Goal: Task Accomplishment & Management: Use online tool/utility

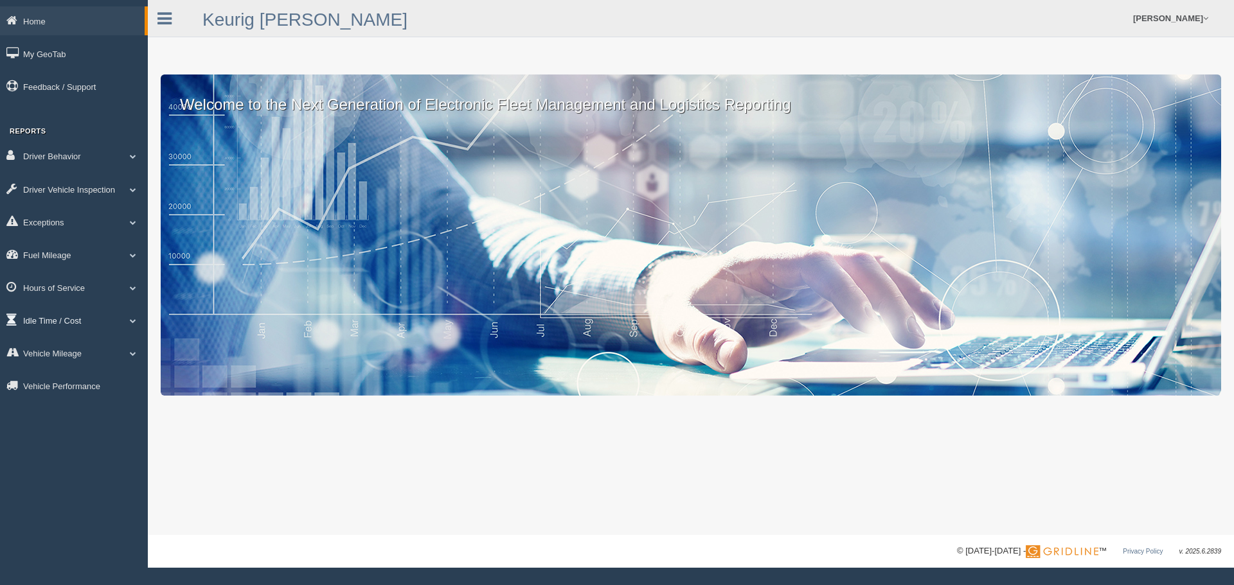
click at [46, 325] on link "Idle Time / Cost" at bounding box center [74, 320] width 148 height 29
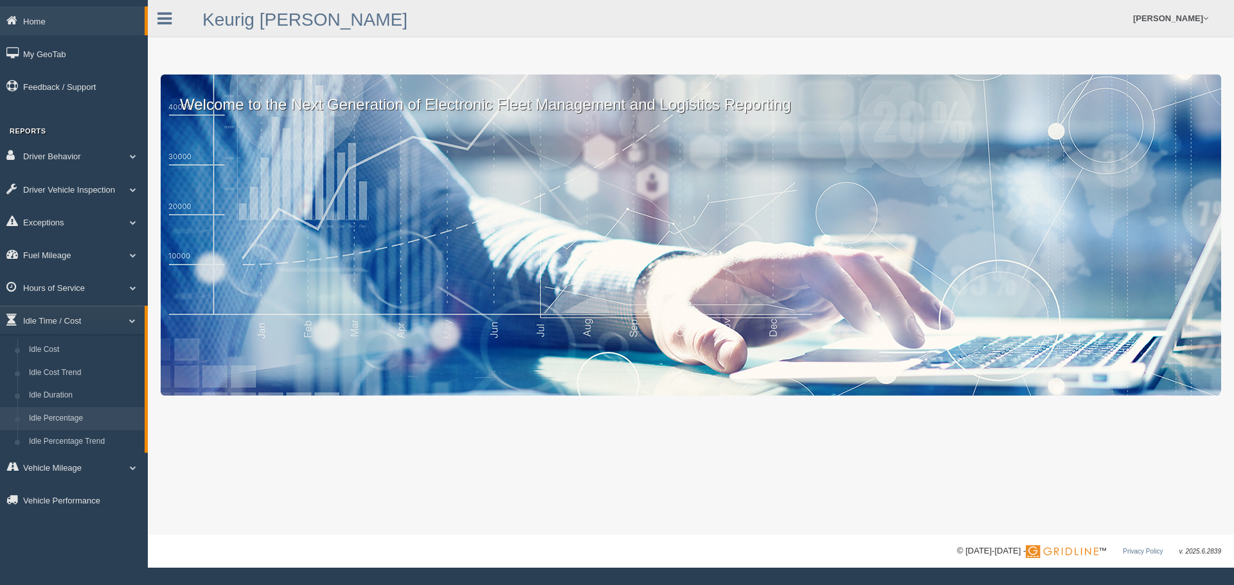
click at [53, 411] on link "Idle Percentage" at bounding box center [83, 418] width 121 height 23
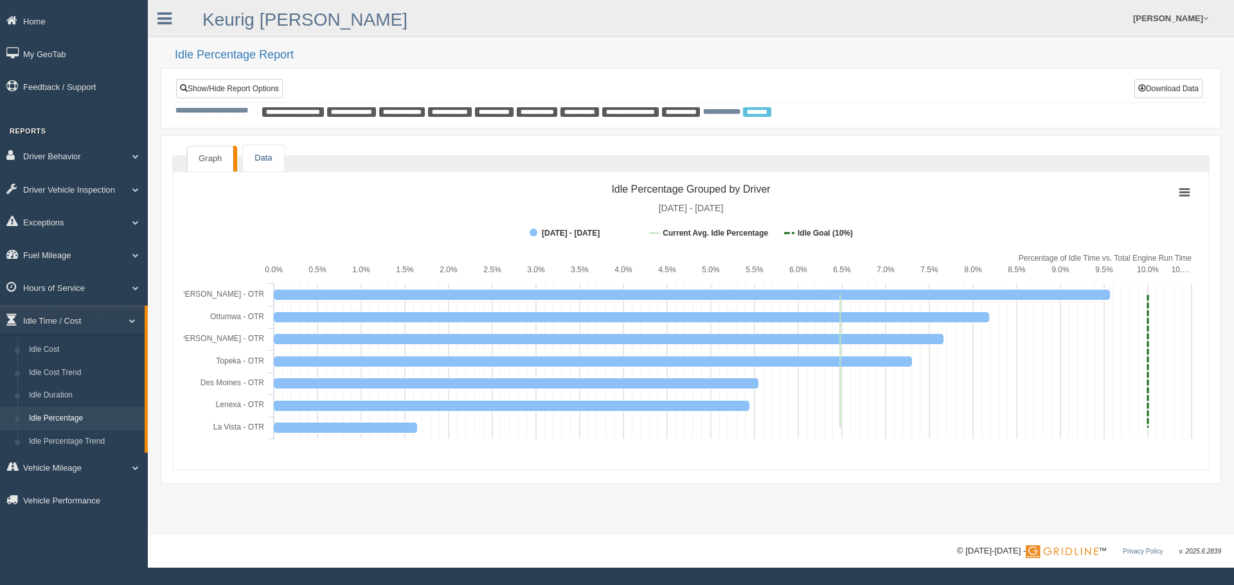
click at [261, 157] on link "Data" at bounding box center [263, 158] width 40 height 26
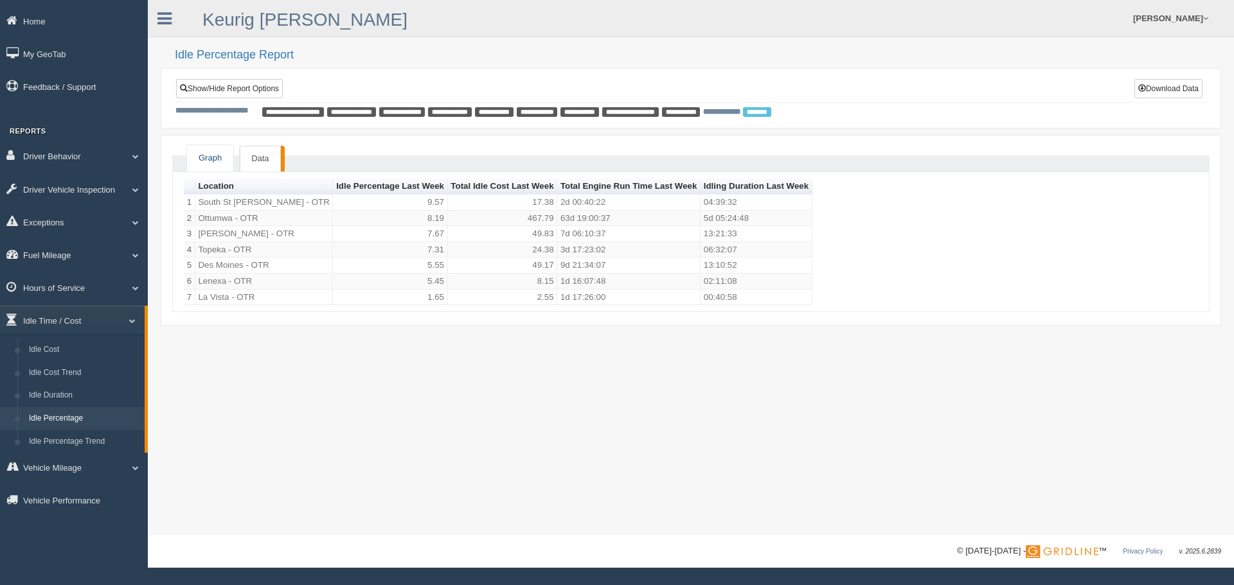
click at [207, 155] on link "Graph" at bounding box center [210, 158] width 46 height 26
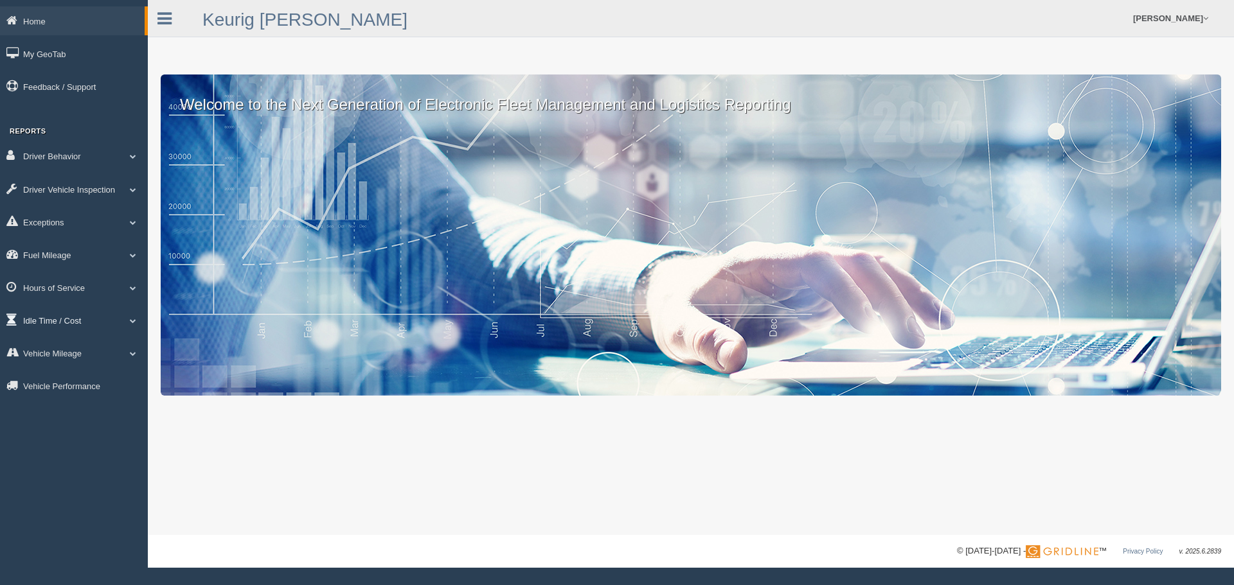
click at [63, 321] on link "Idle Time / Cost" at bounding box center [74, 320] width 148 height 29
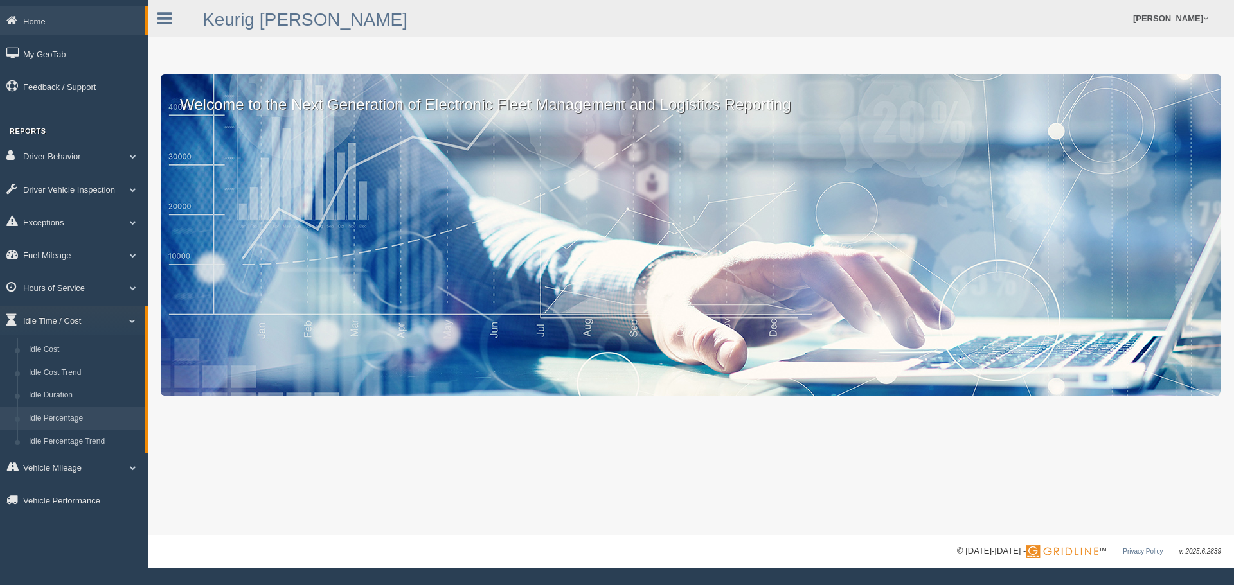
click at [66, 414] on link "Idle Percentage" at bounding box center [83, 418] width 121 height 23
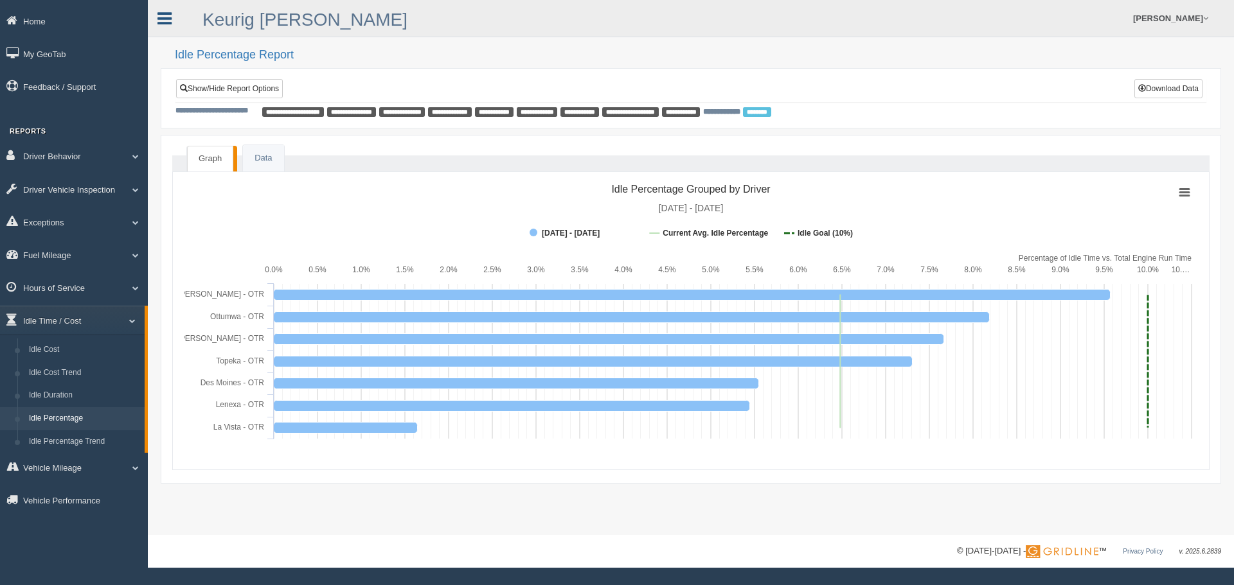
click at [160, 23] on icon at bounding box center [164, 18] width 14 height 17
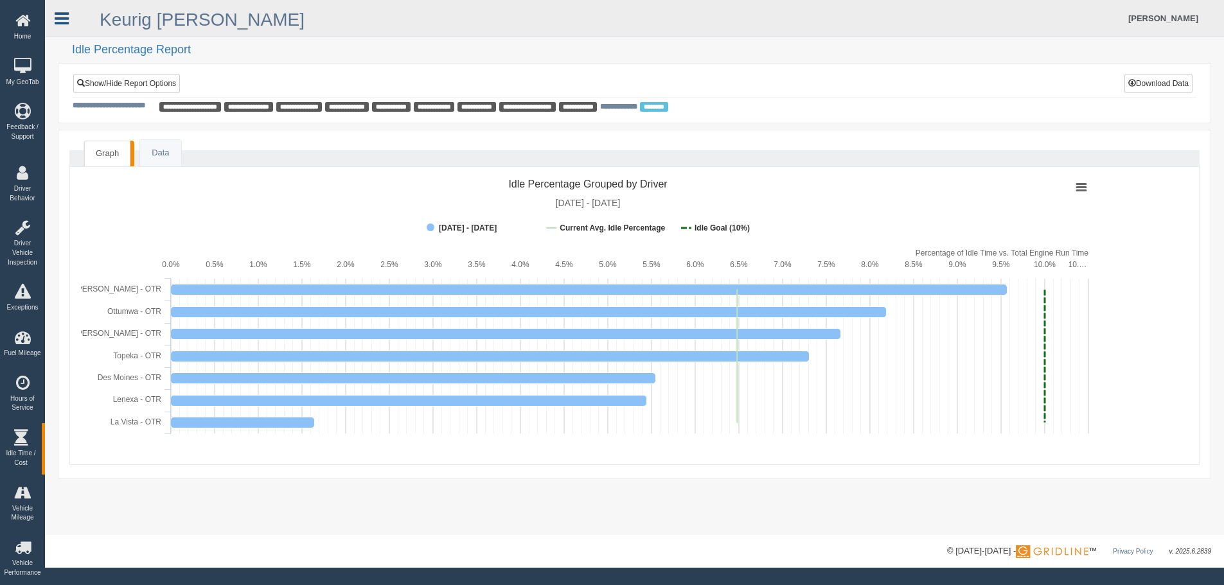
click at [65, 19] on icon at bounding box center [62, 18] width 14 height 17
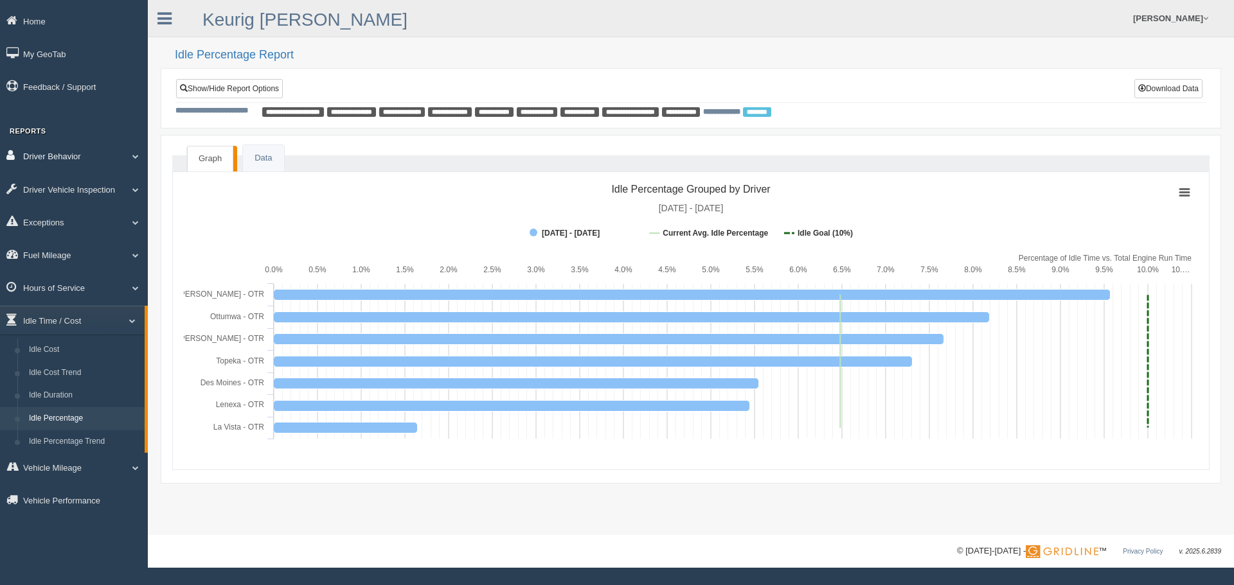
click at [40, 157] on link "Driver Behavior" at bounding box center [74, 155] width 148 height 29
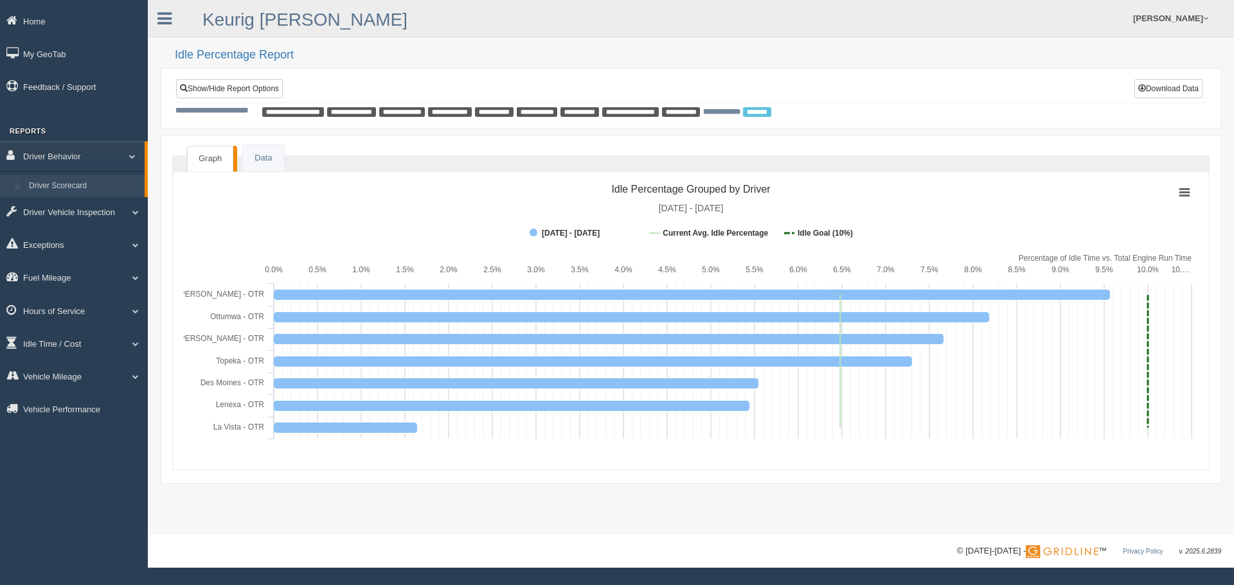
click at [47, 181] on link "Driver Scorecard" at bounding box center [83, 186] width 121 height 23
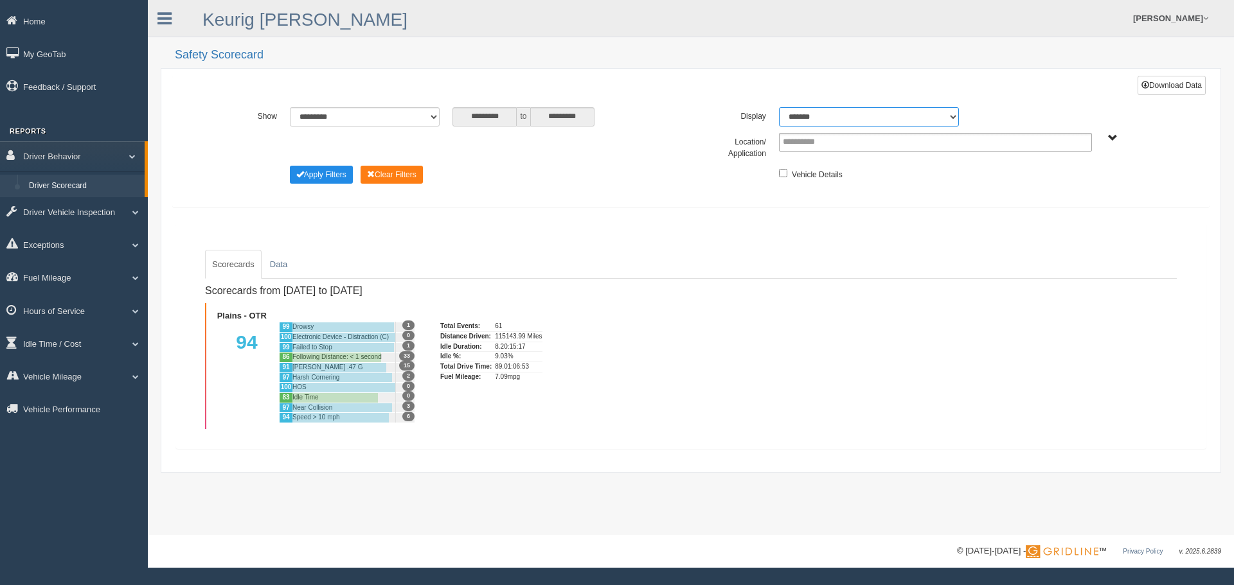
click at [952, 112] on select "******* ******" at bounding box center [869, 116] width 180 height 19
select select "**"
click at [779, 107] on select "******* ******" at bounding box center [869, 116] width 180 height 19
click at [1112, 137] on span "Plains - OTR" at bounding box center [1113, 139] width 10 height 10
click at [1061, 179] on button "Plains - OTR" at bounding box center [1068, 185] width 60 height 14
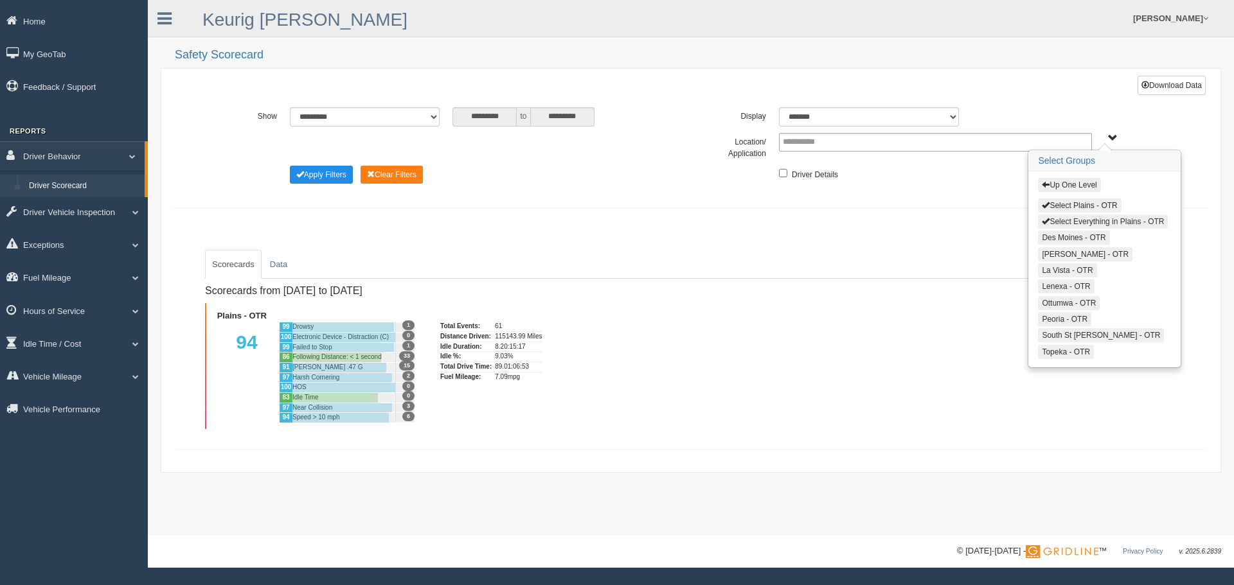
click at [1047, 220] on span "button" at bounding box center [1046, 221] width 8 height 8
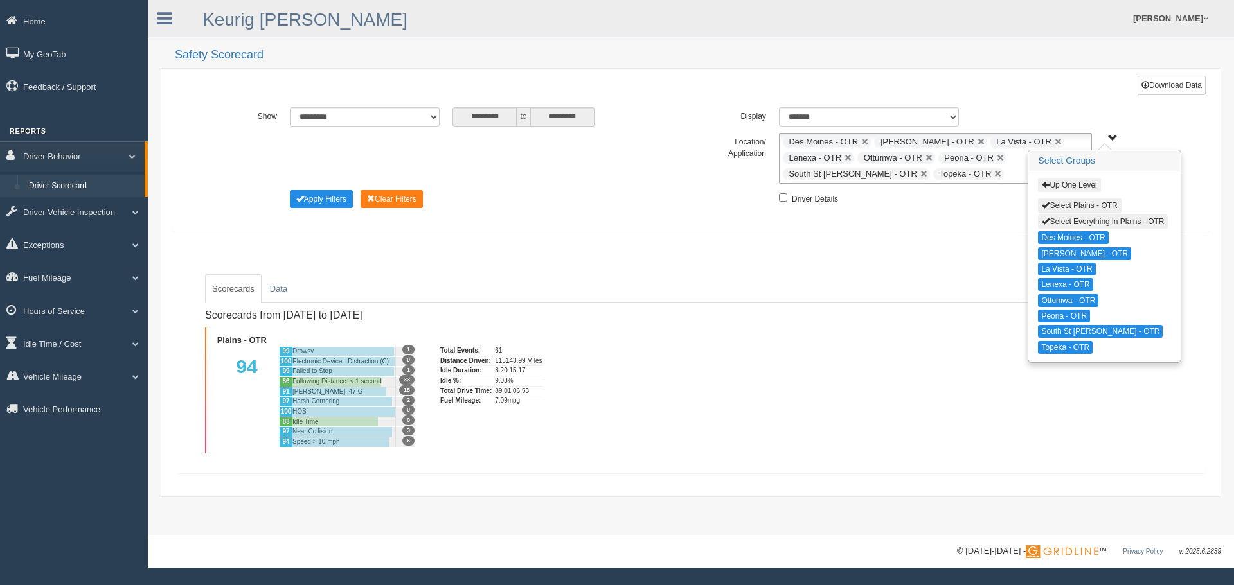
click at [1042, 206] on span "button" at bounding box center [1046, 205] width 8 height 8
click at [327, 200] on button "Apply Filters" at bounding box center [321, 199] width 63 height 18
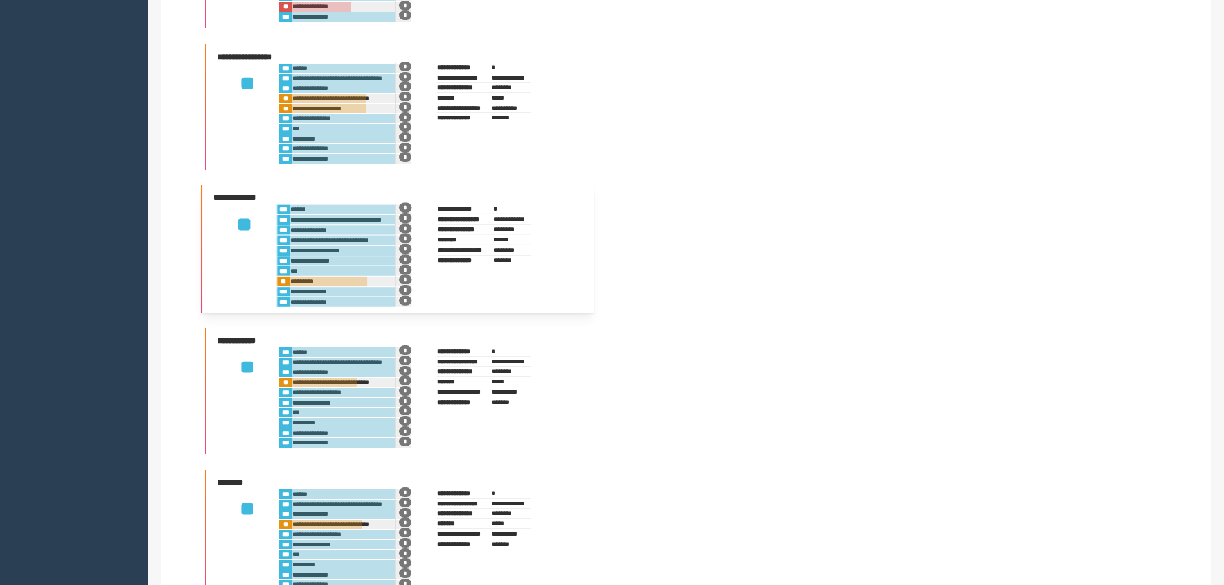
scroll to position [2445, 0]
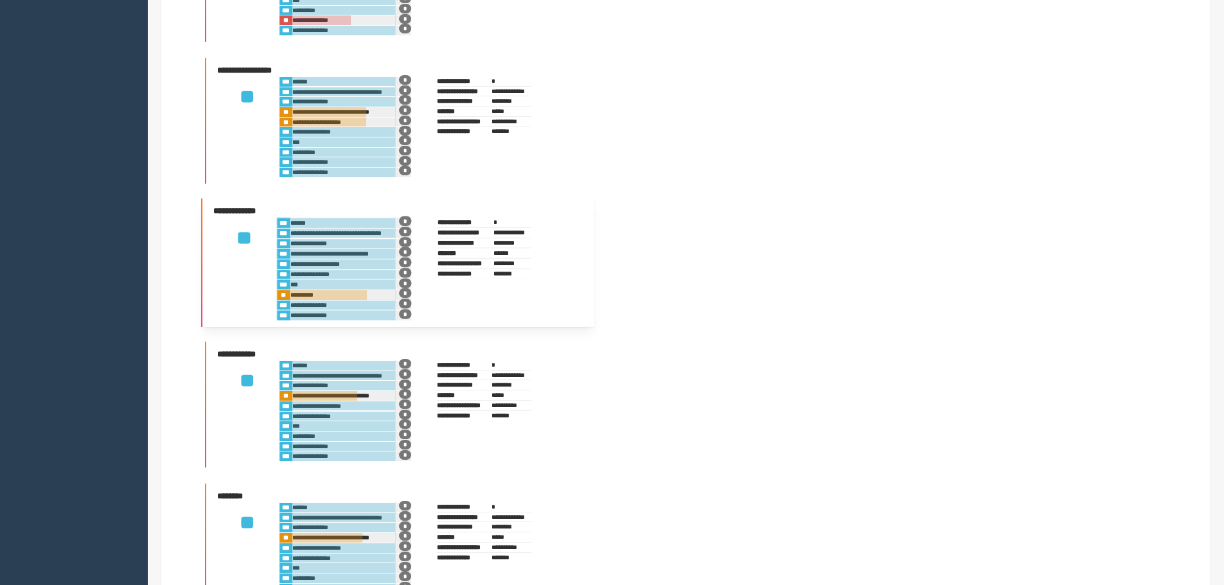
click at [312, 264] on div at bounding box center [343, 265] width 105 height 10
click at [241, 238] on div "**" at bounding box center [244, 269] width 66 height 103
click at [246, 215] on b "**********" at bounding box center [234, 211] width 42 height 8
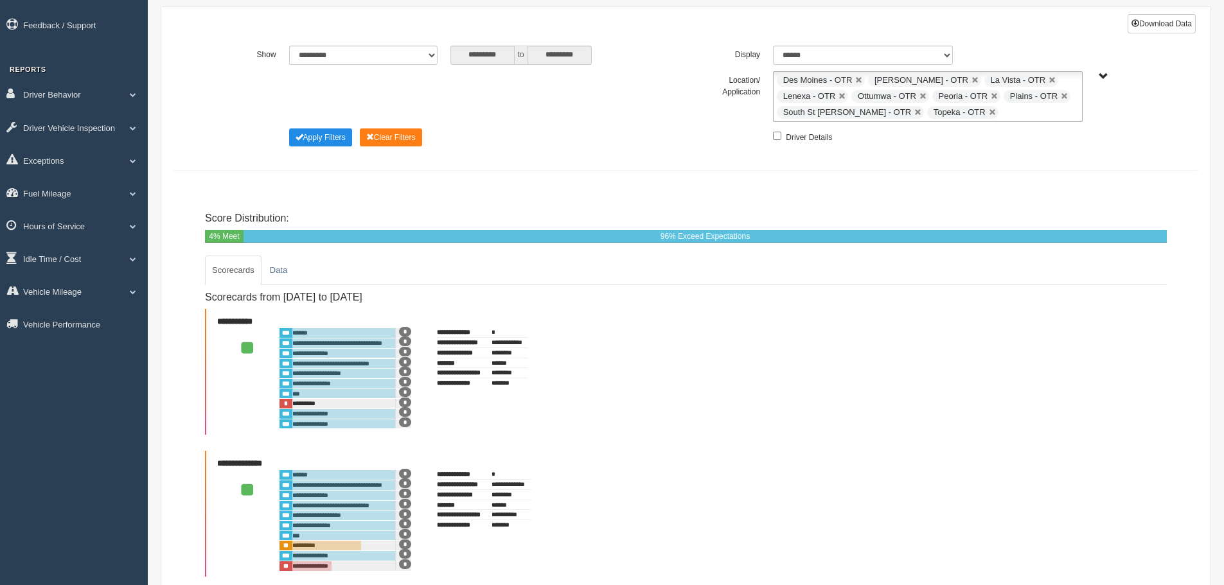
scroll to position [0, 0]
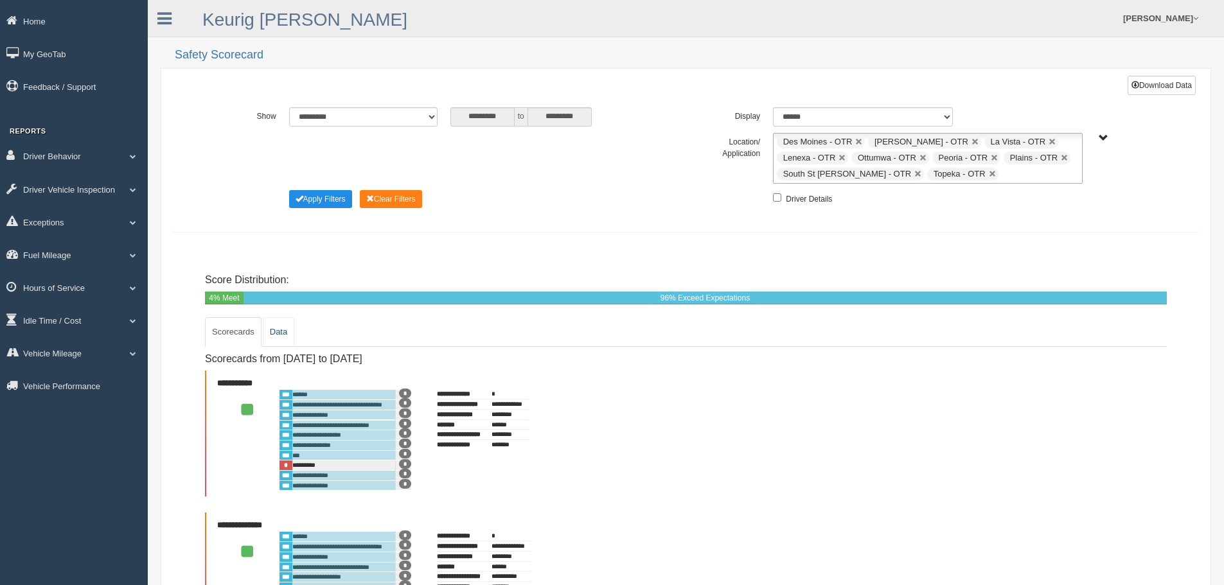
click at [281, 339] on link "Data" at bounding box center [278, 332] width 31 height 30
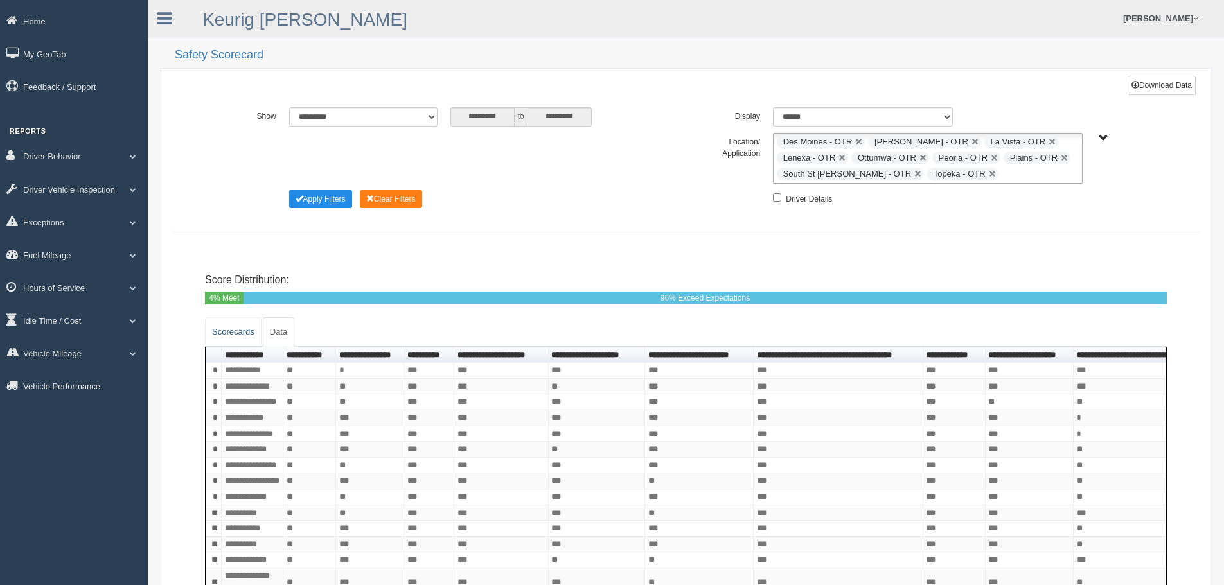
click at [238, 332] on link "Scorecards" at bounding box center [233, 332] width 57 height 30
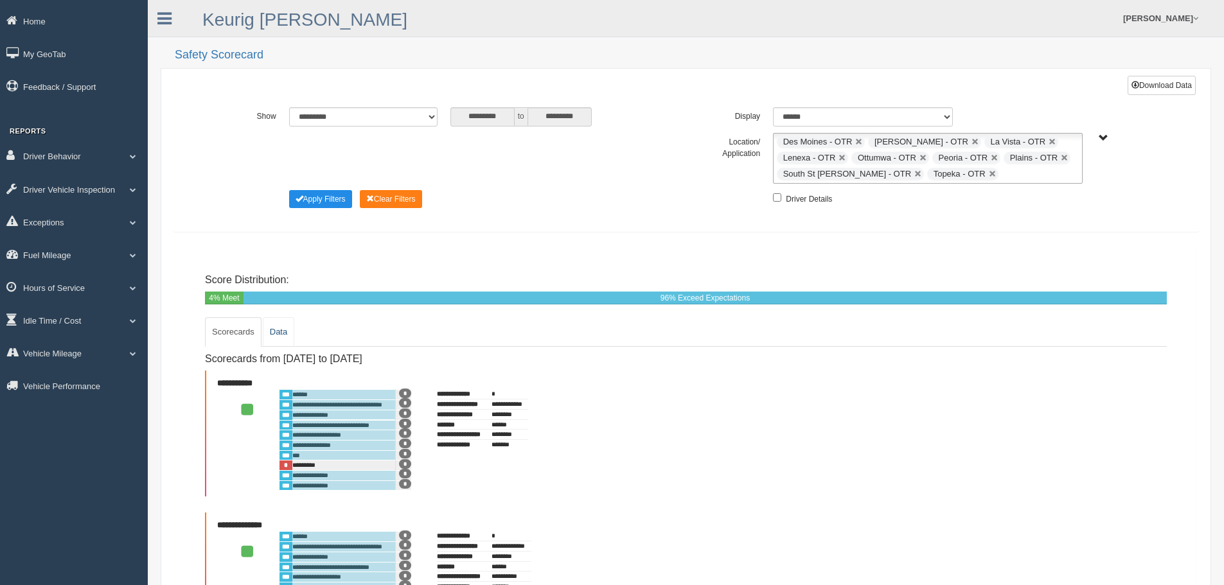
click at [274, 335] on link "Data" at bounding box center [278, 332] width 31 height 30
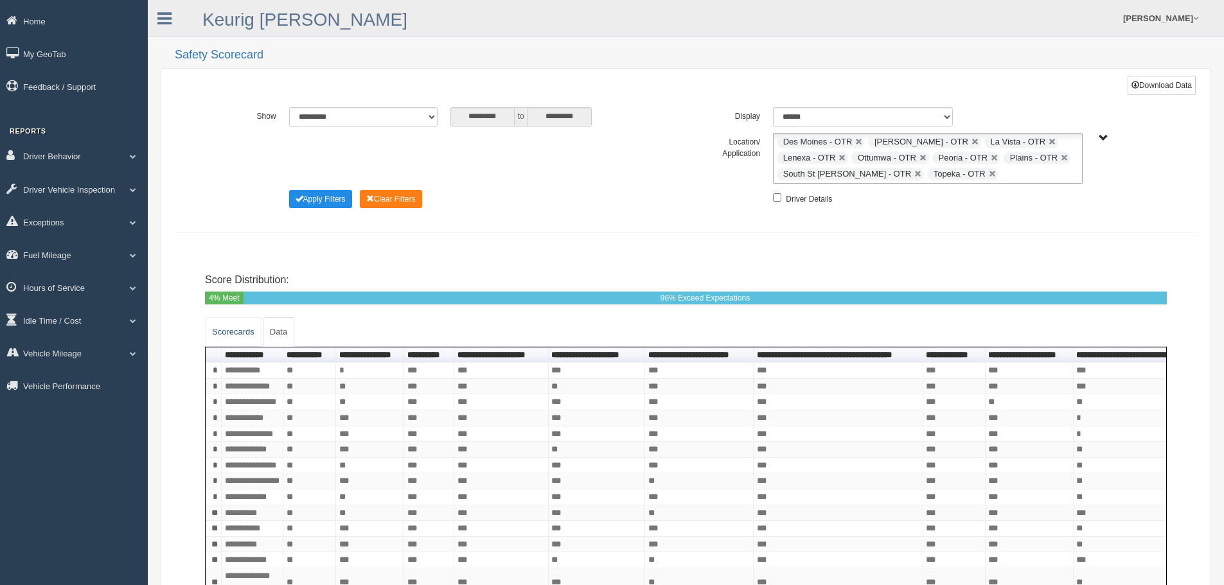
click at [250, 334] on link "Scorecards" at bounding box center [233, 332] width 57 height 30
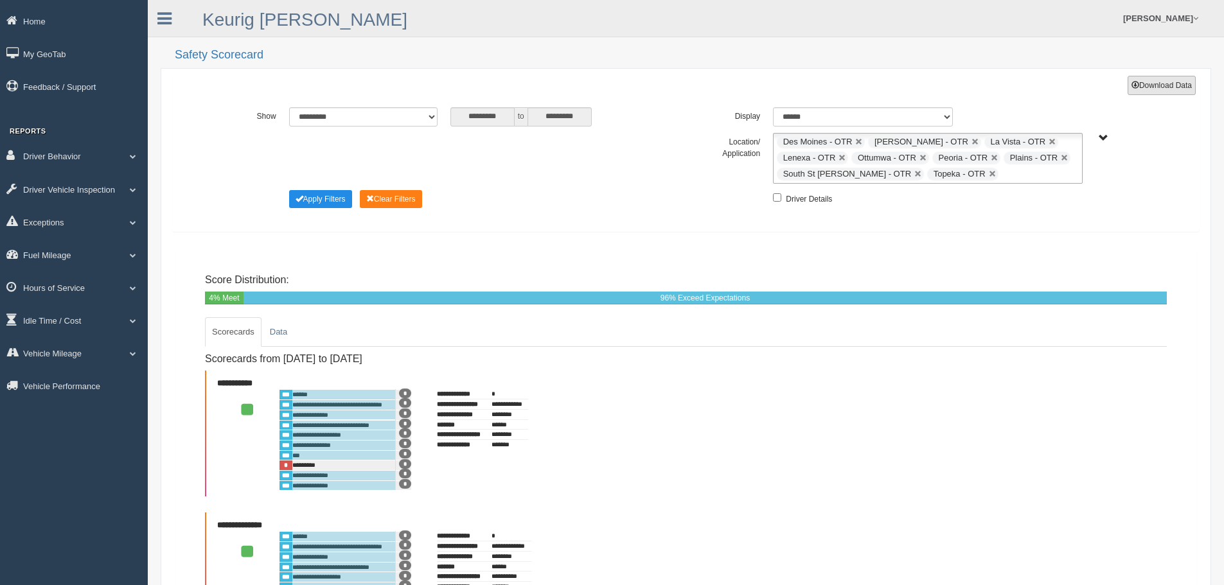
click at [1174, 83] on button "Download Data" at bounding box center [1162, 85] width 68 height 19
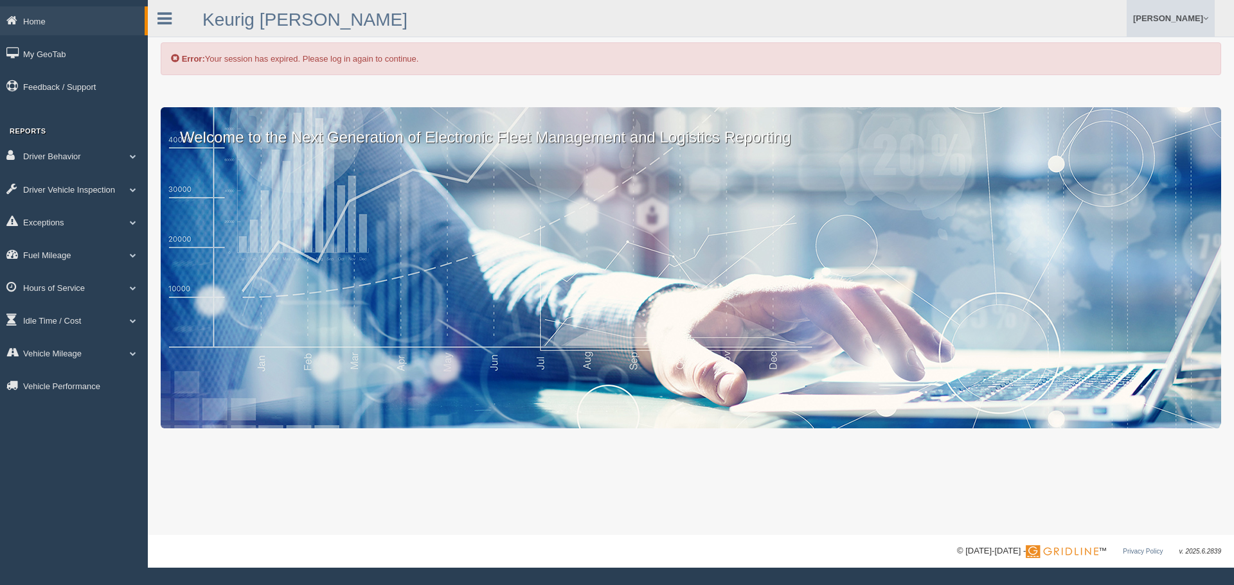
click at [1203, 14] on link "[PERSON_NAME]" at bounding box center [1171, 18] width 88 height 37
click at [1113, 79] on link "Log Off" at bounding box center [1144, 77] width 140 height 26
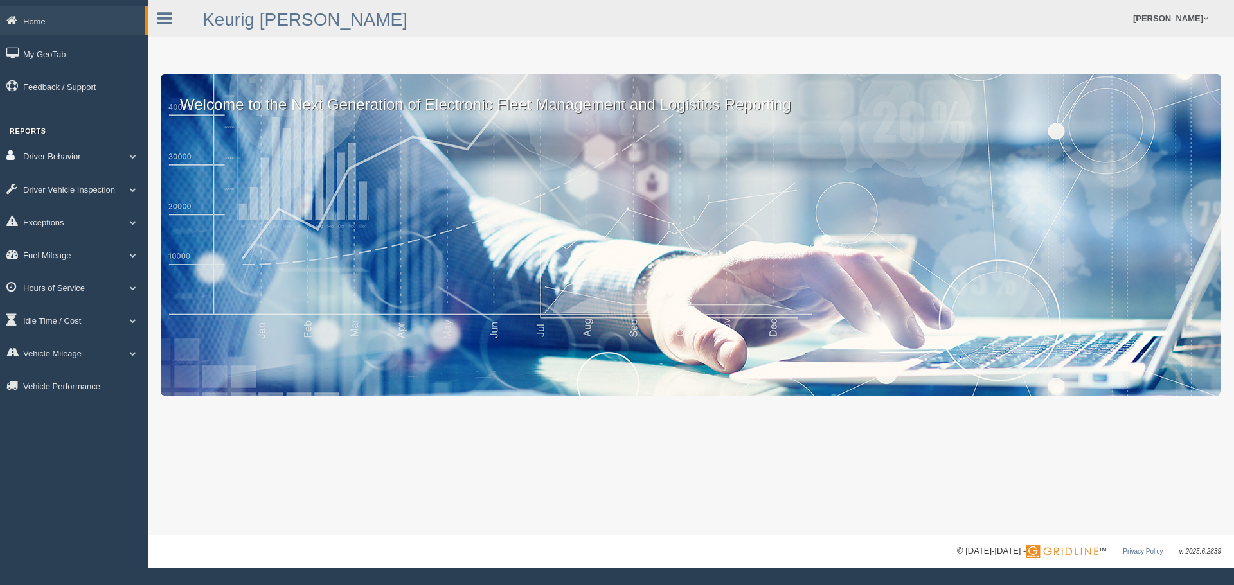
click at [73, 148] on link "Driver Behavior" at bounding box center [74, 155] width 148 height 29
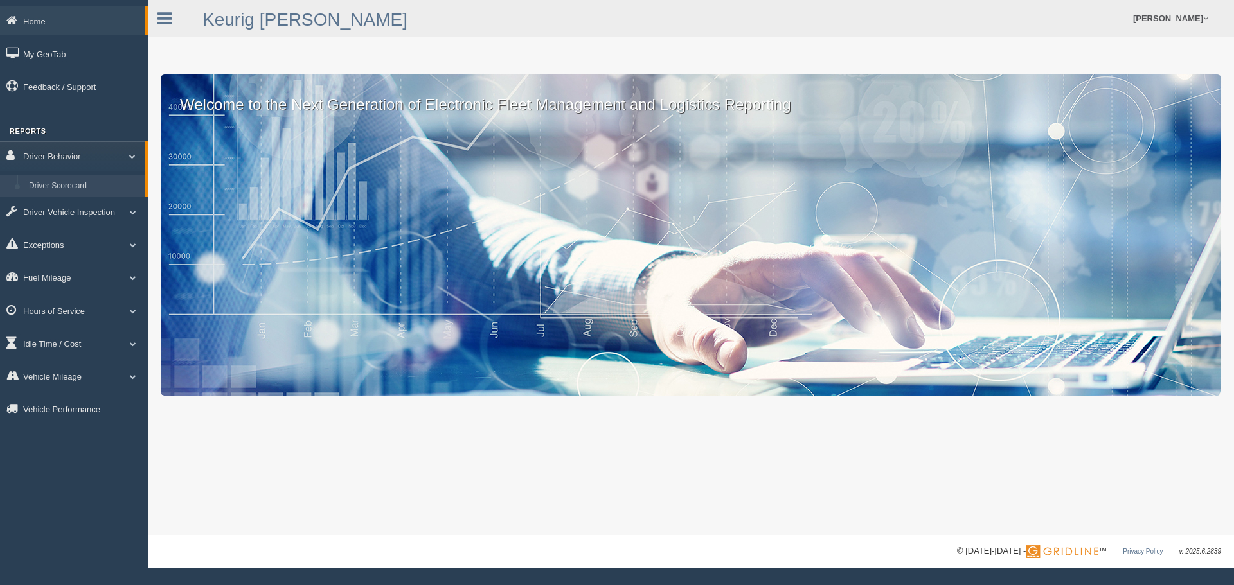
click at [90, 183] on link "Driver Scorecard" at bounding box center [83, 186] width 121 height 23
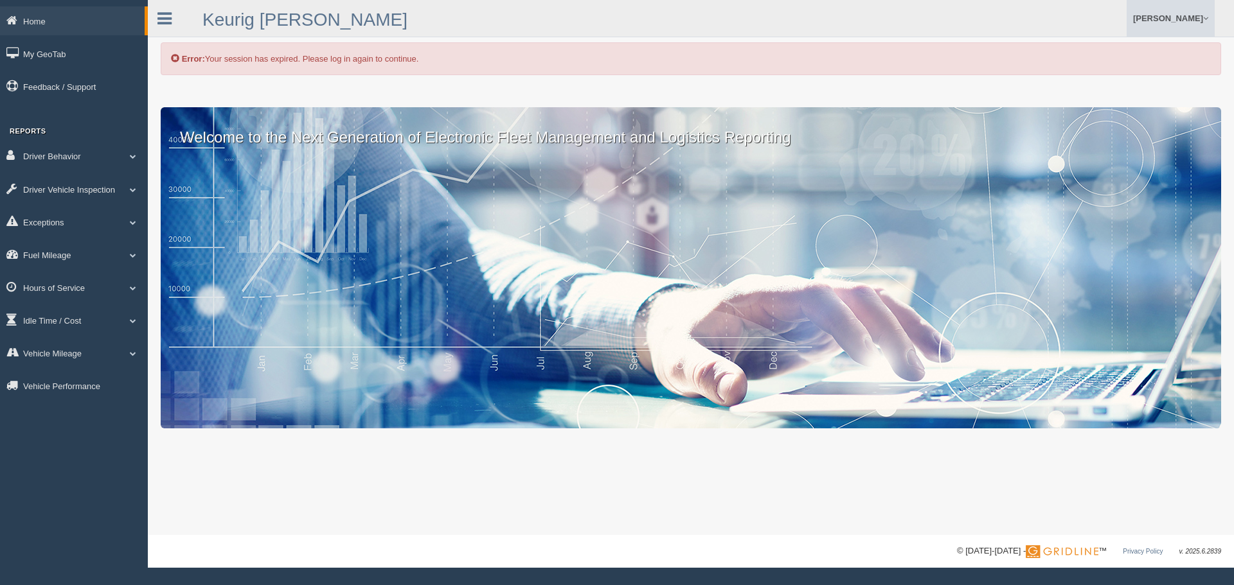
click at [1213, 18] on link "[PERSON_NAME]" at bounding box center [1171, 18] width 88 height 37
click at [1116, 70] on link "Log Off" at bounding box center [1144, 77] width 140 height 26
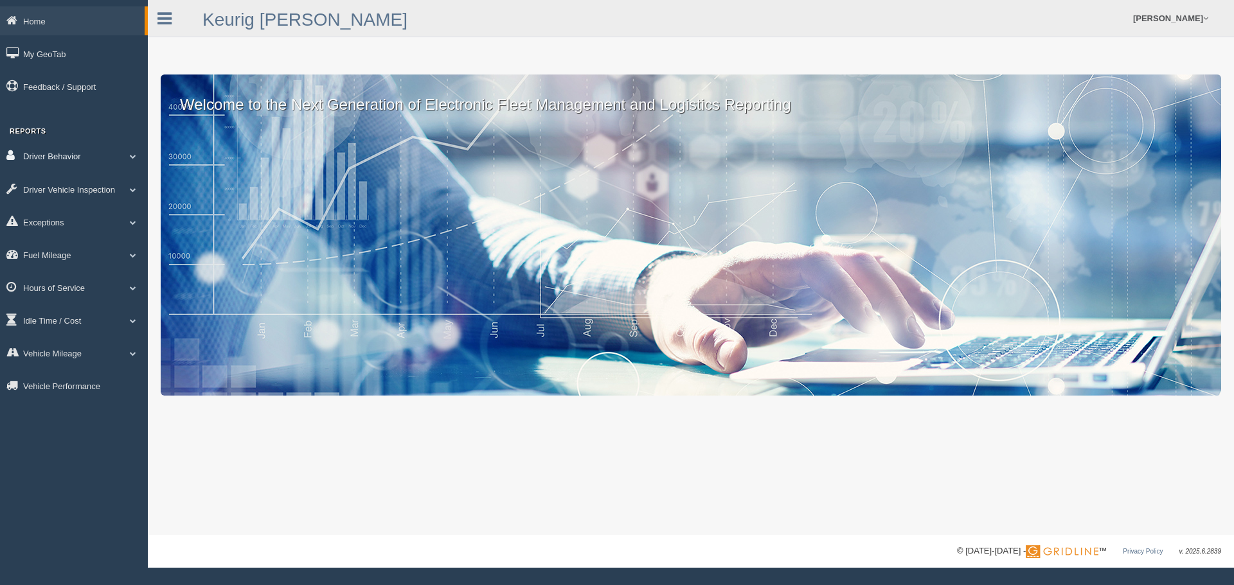
click at [54, 163] on link "Driver Behavior" at bounding box center [74, 155] width 148 height 29
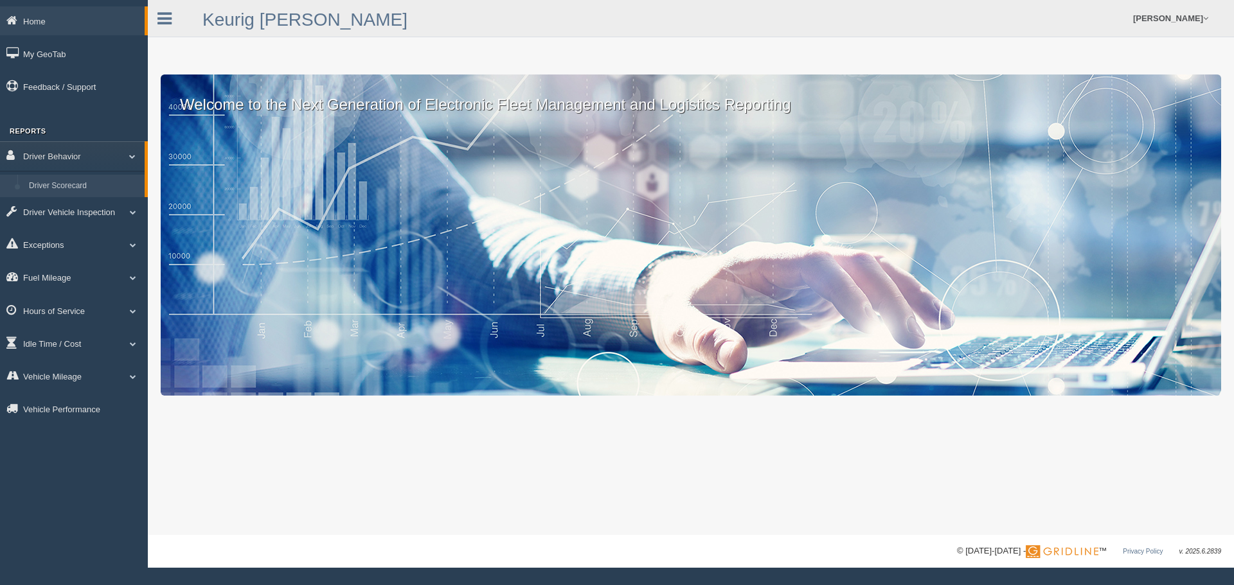
click at [58, 184] on link "Driver Scorecard" at bounding box center [83, 186] width 121 height 23
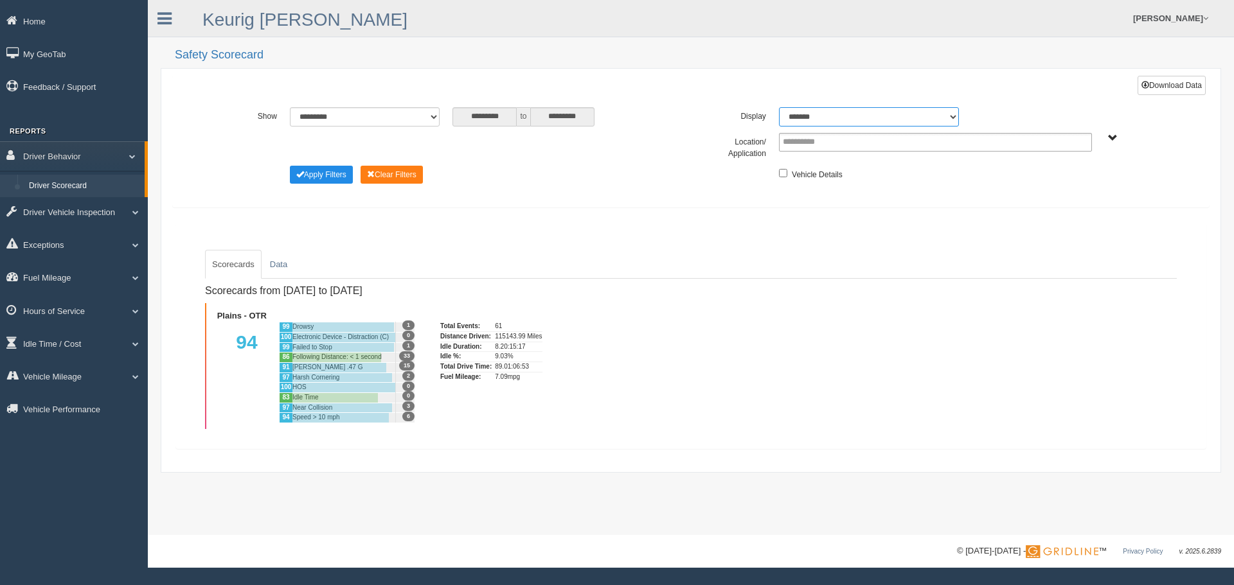
click at [953, 117] on select "******* ******" at bounding box center [869, 116] width 180 height 19
select select "**"
click at [779, 107] on select "******* ******" at bounding box center [869, 116] width 180 height 19
click at [1106, 134] on div "Plains - OTR" at bounding box center [1139, 138] width 69 height 10
click at [1107, 135] on div "Plains - OTR" at bounding box center [1139, 138] width 69 height 10
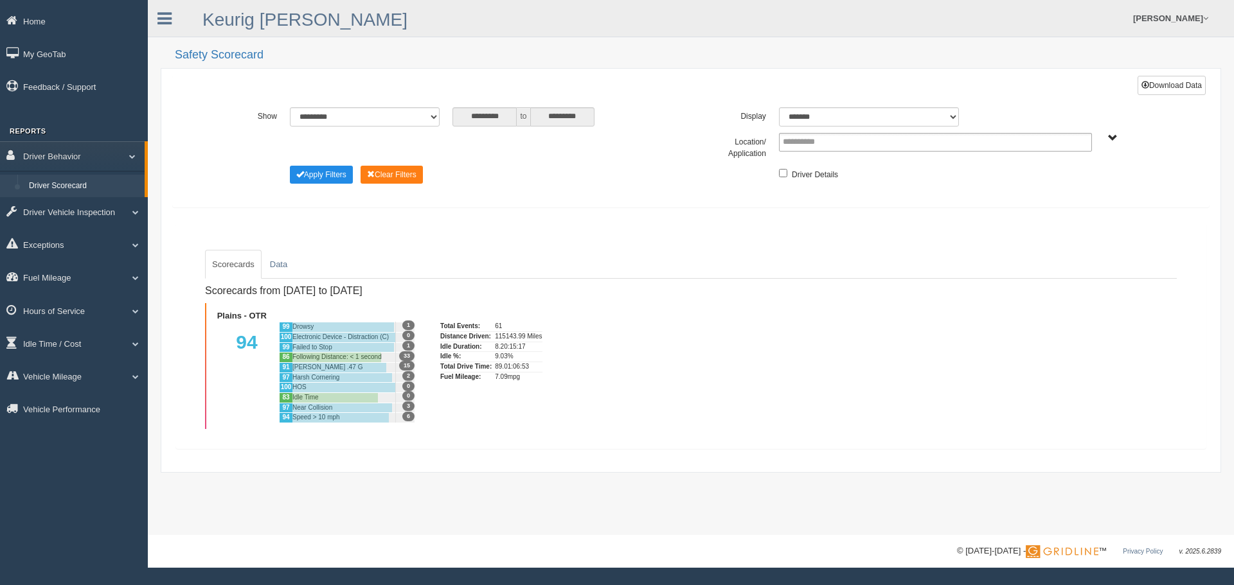
click at [1112, 136] on span "Plains - OTR" at bounding box center [1113, 139] width 10 height 10
click at [1062, 190] on button "Plains - OTR" at bounding box center [1068, 185] width 60 height 14
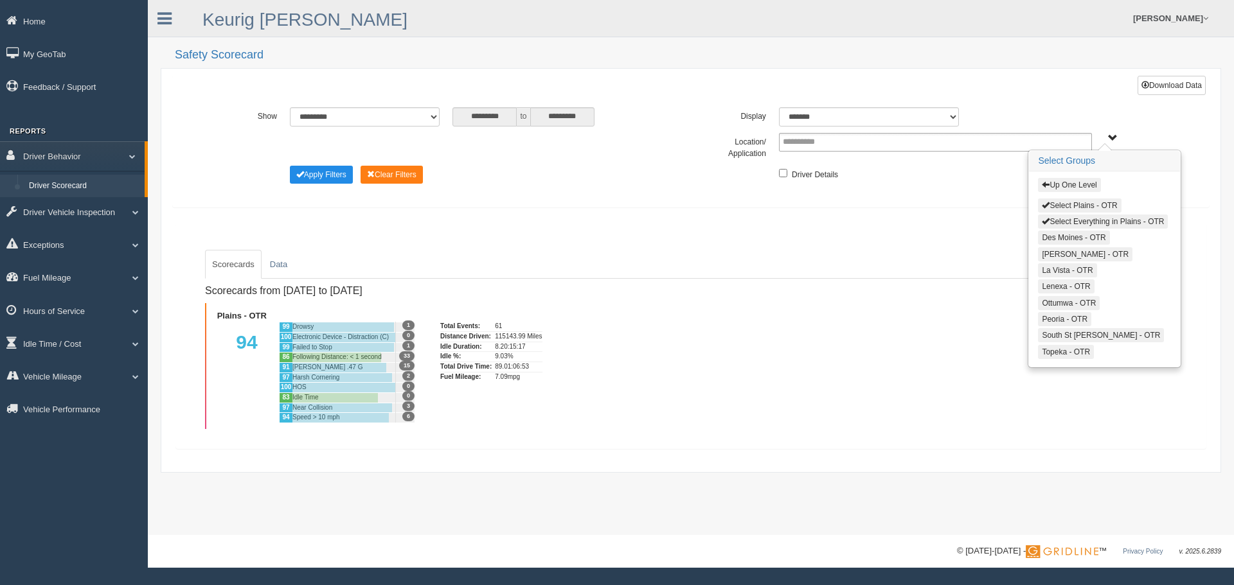
click at [1049, 208] on span "button" at bounding box center [1046, 205] width 8 height 8
click at [1049, 217] on span "button" at bounding box center [1046, 221] width 8 height 8
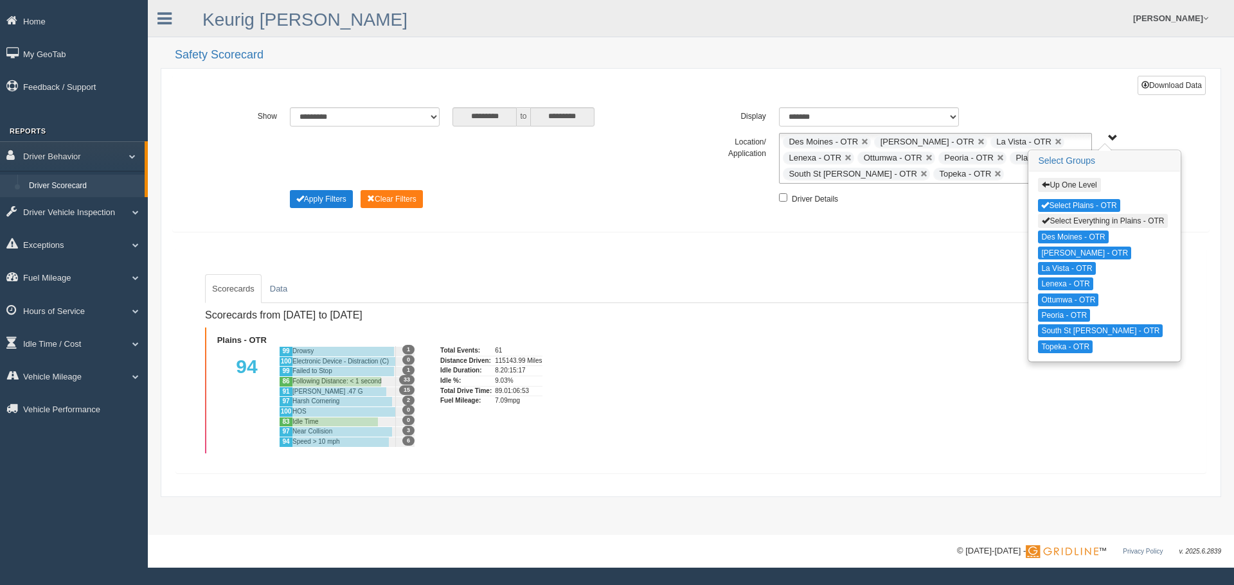
click at [334, 196] on button "Apply Filters" at bounding box center [321, 199] width 63 height 18
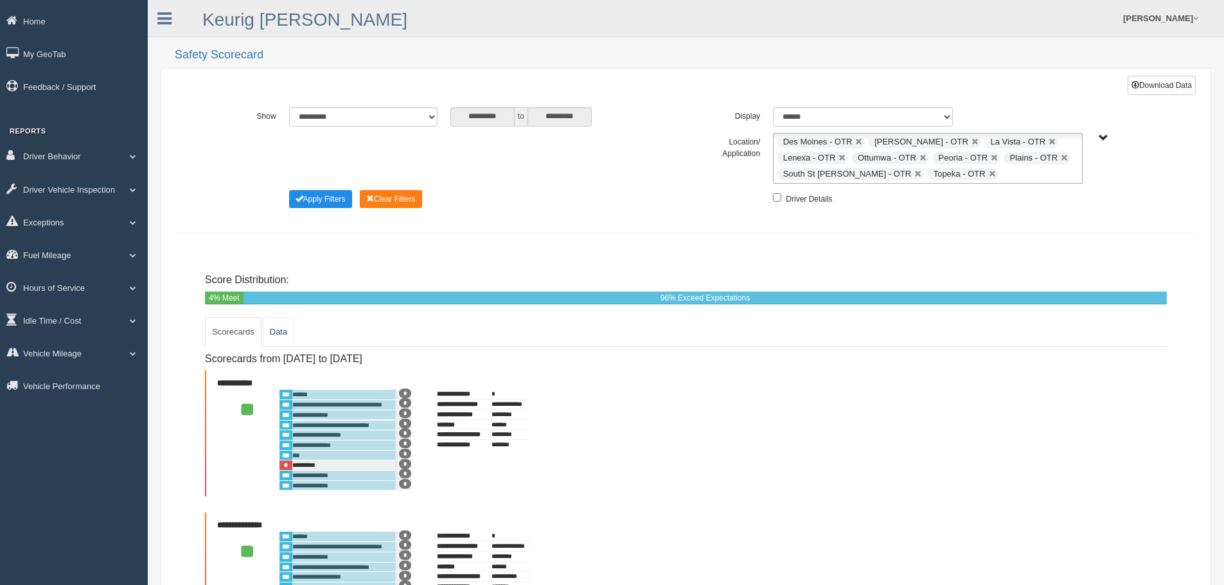
click at [278, 332] on link "Data" at bounding box center [278, 332] width 31 height 30
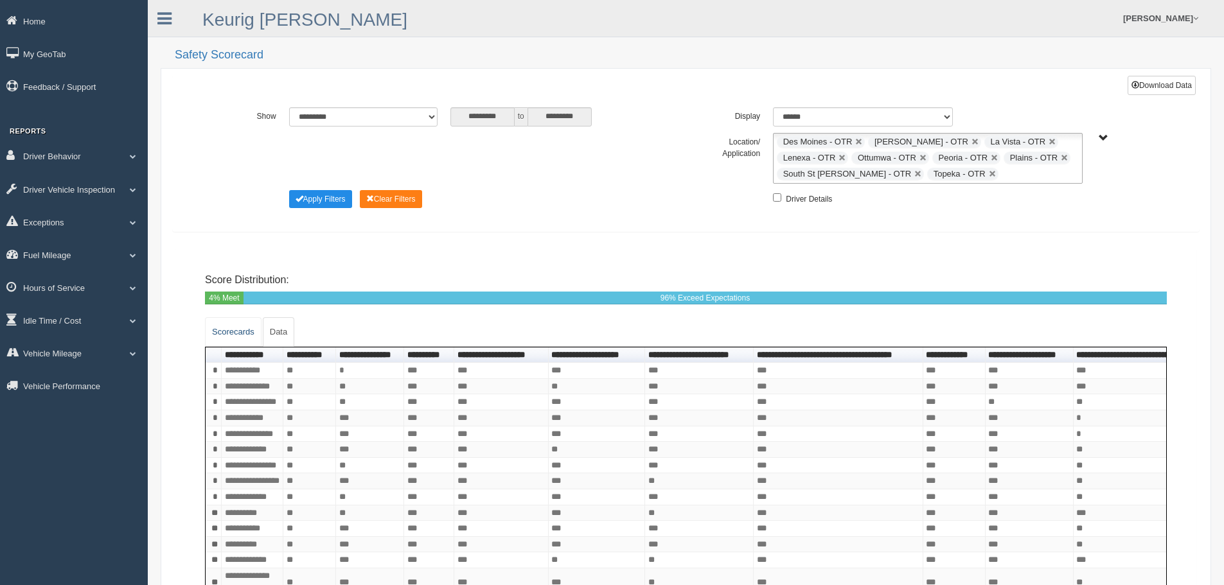
click at [223, 341] on link "Scorecards" at bounding box center [233, 332] width 57 height 30
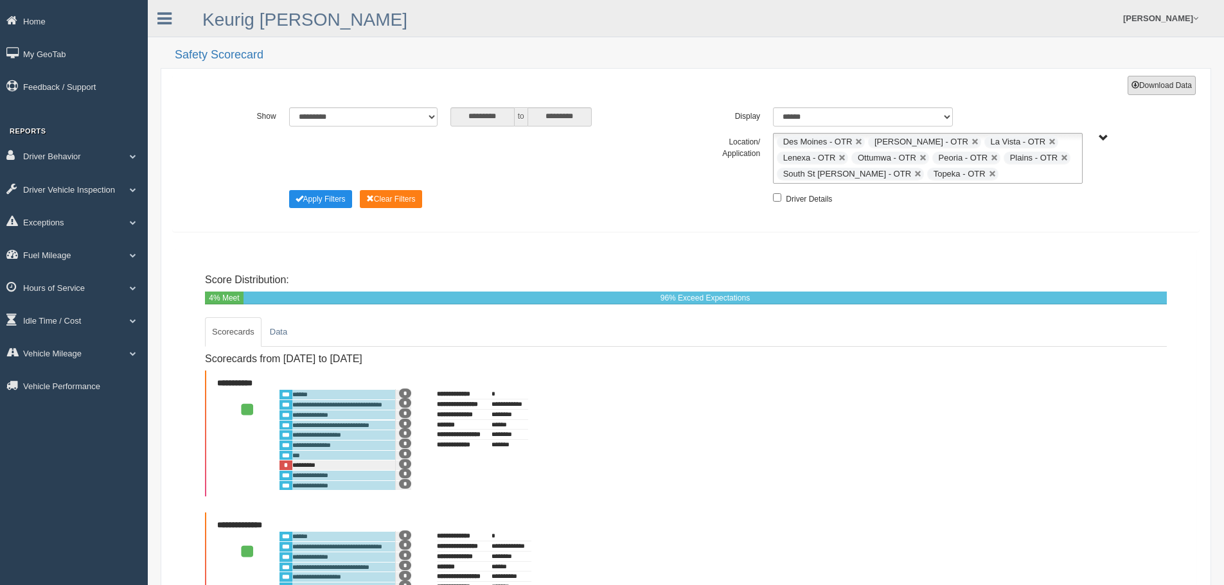
click at [1166, 84] on button "Download Data" at bounding box center [1162, 85] width 68 height 19
